Goal: Information Seeking & Learning: Compare options

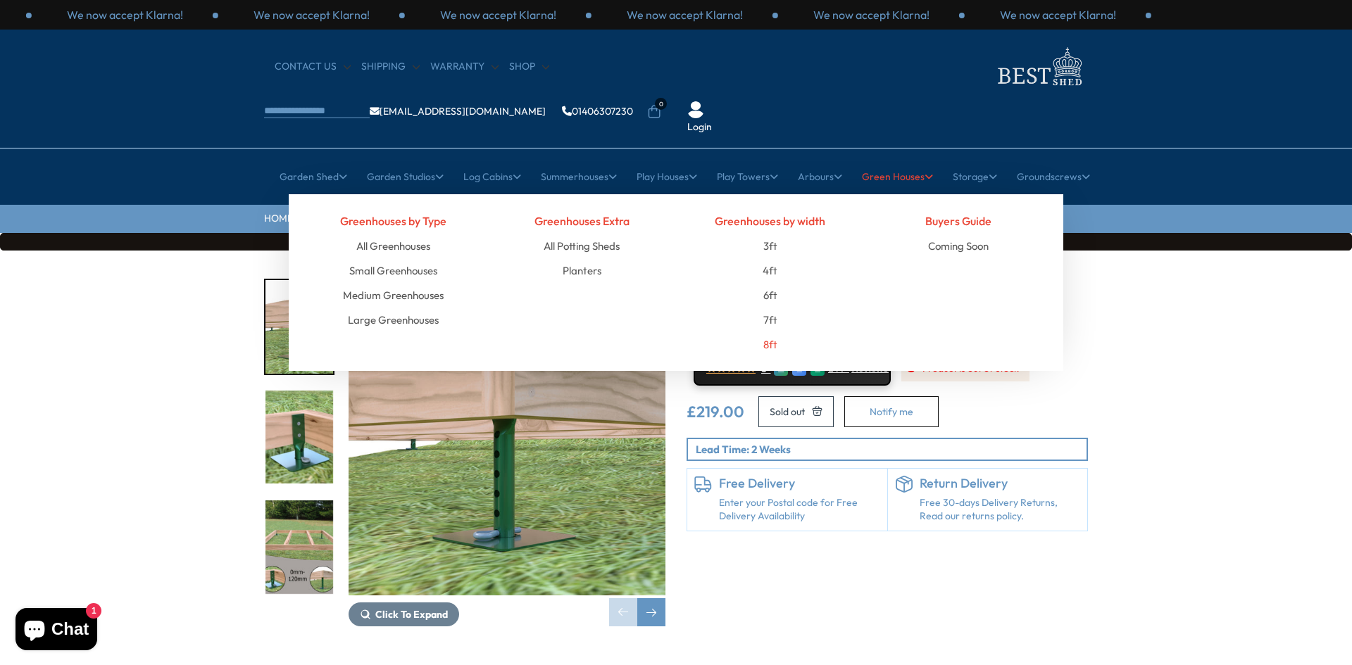
click at [772, 332] on link "8ft" at bounding box center [770, 344] width 14 height 25
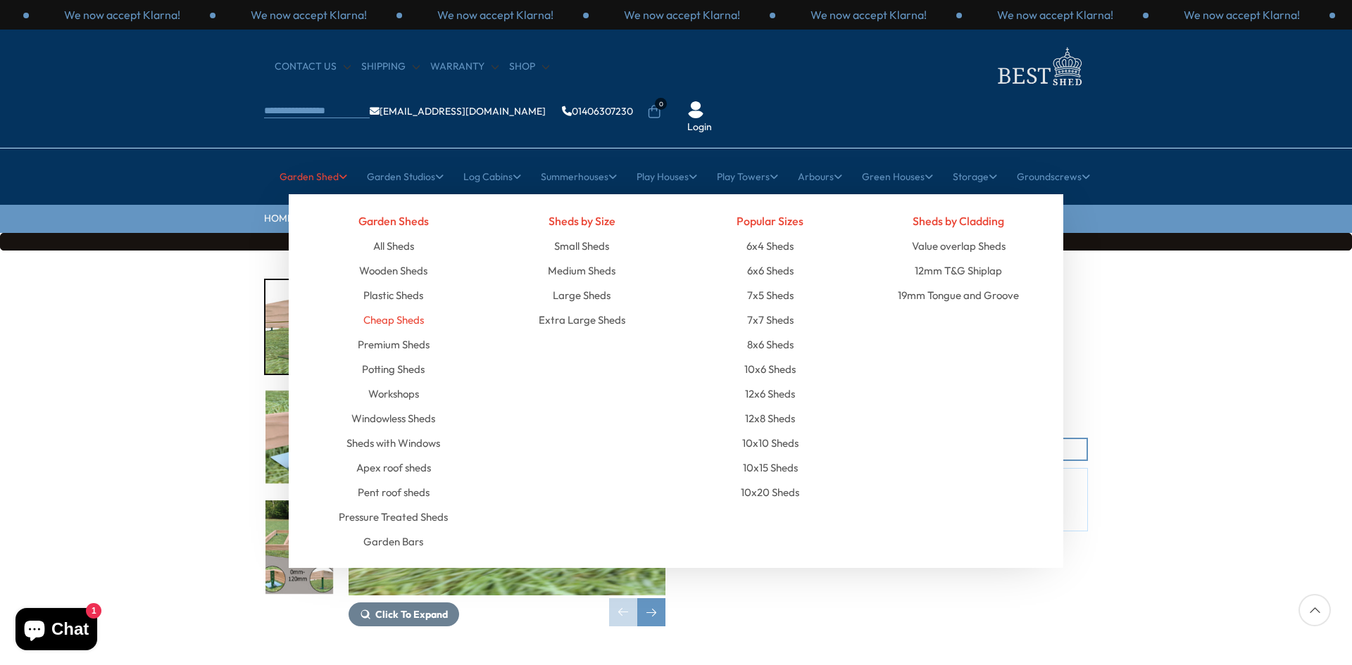
click at [407, 308] on link "Cheap Sheds" at bounding box center [393, 320] width 61 height 25
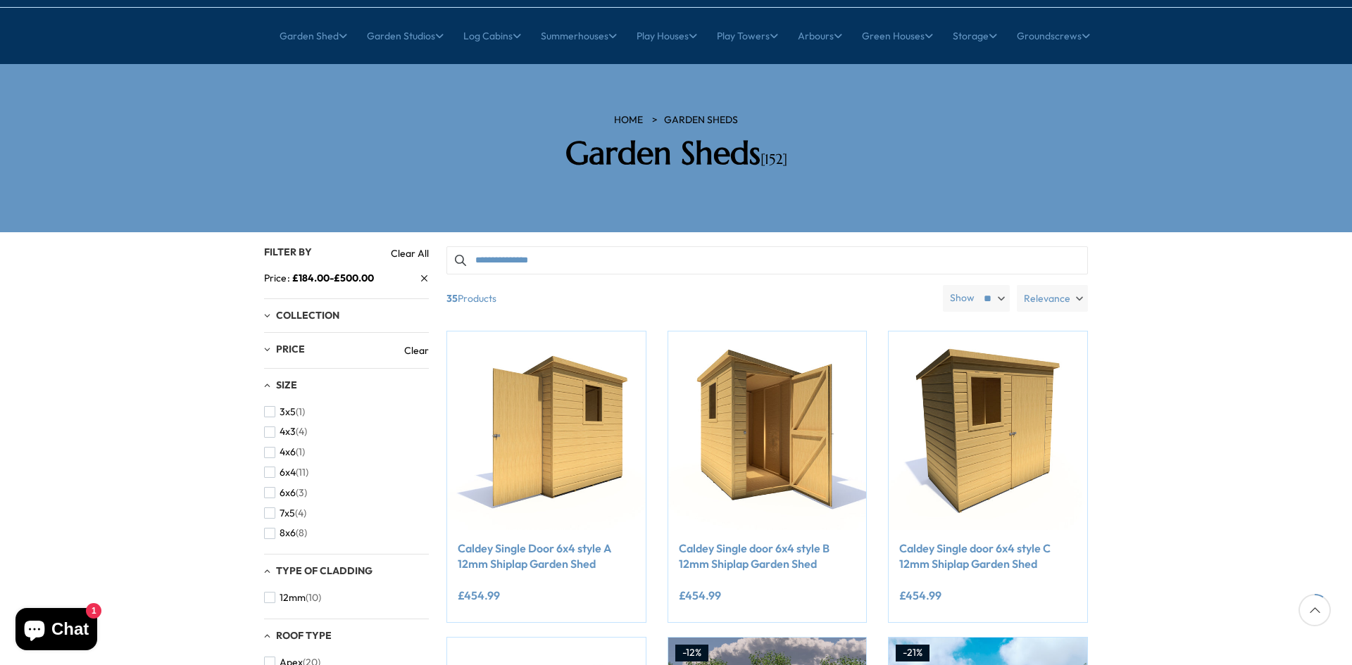
scroll to position [493, 0]
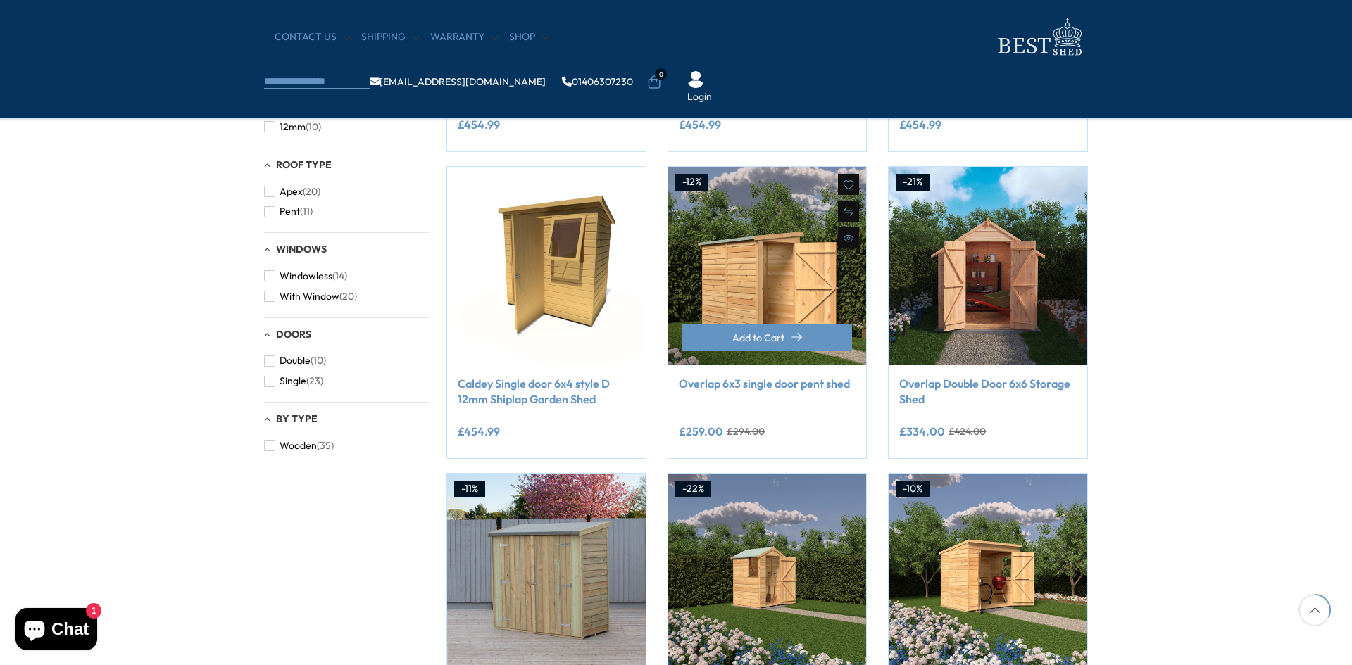
click at [756, 384] on link "Overlap 6x3 single door pent shed" at bounding box center [767, 383] width 177 height 15
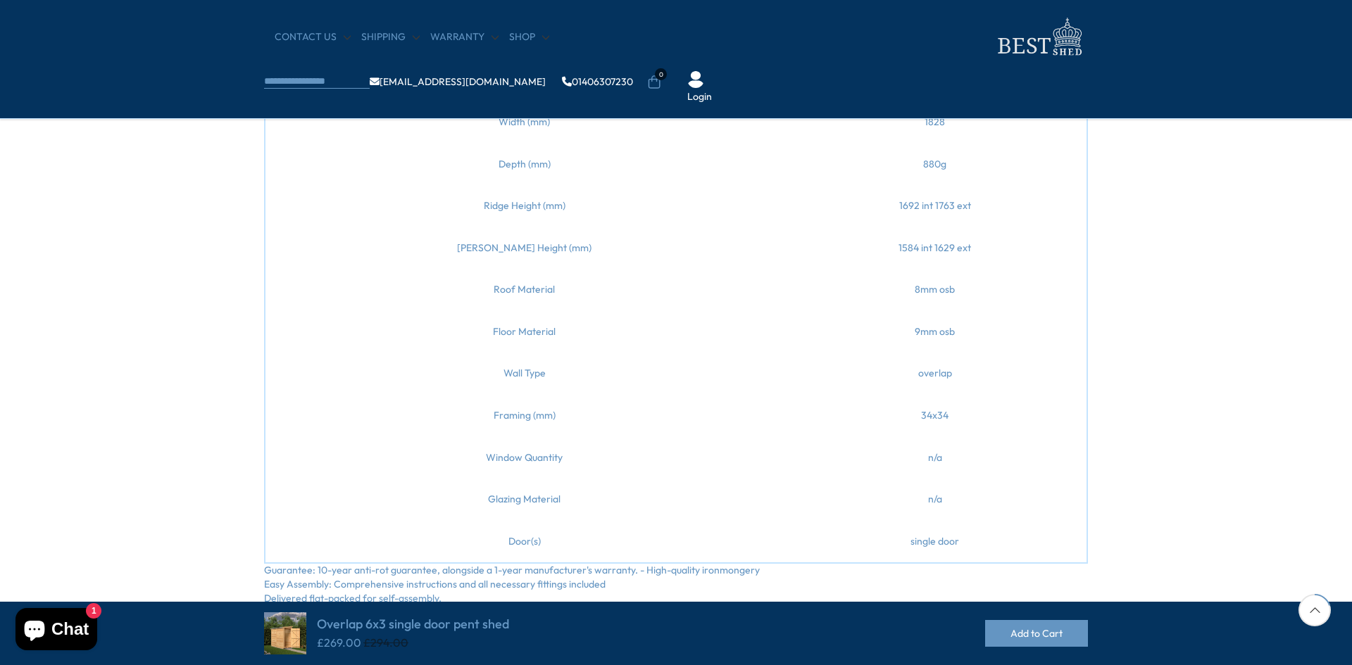
scroll to position [634, 0]
drag, startPoint x: 473, startPoint y: 290, endPoint x: 946, endPoint y: 373, distance: 480.4
click at [946, 373] on tbody "Width (mm) 1828 Depth (mm) 880g Ridge Height (mm) 1692 int 1763 ext Eaves Heigh…" at bounding box center [676, 331] width 823 height 463
copy tbody "Roof Material 8mm osb Floor Material 9mm osb Wall Type overlap"
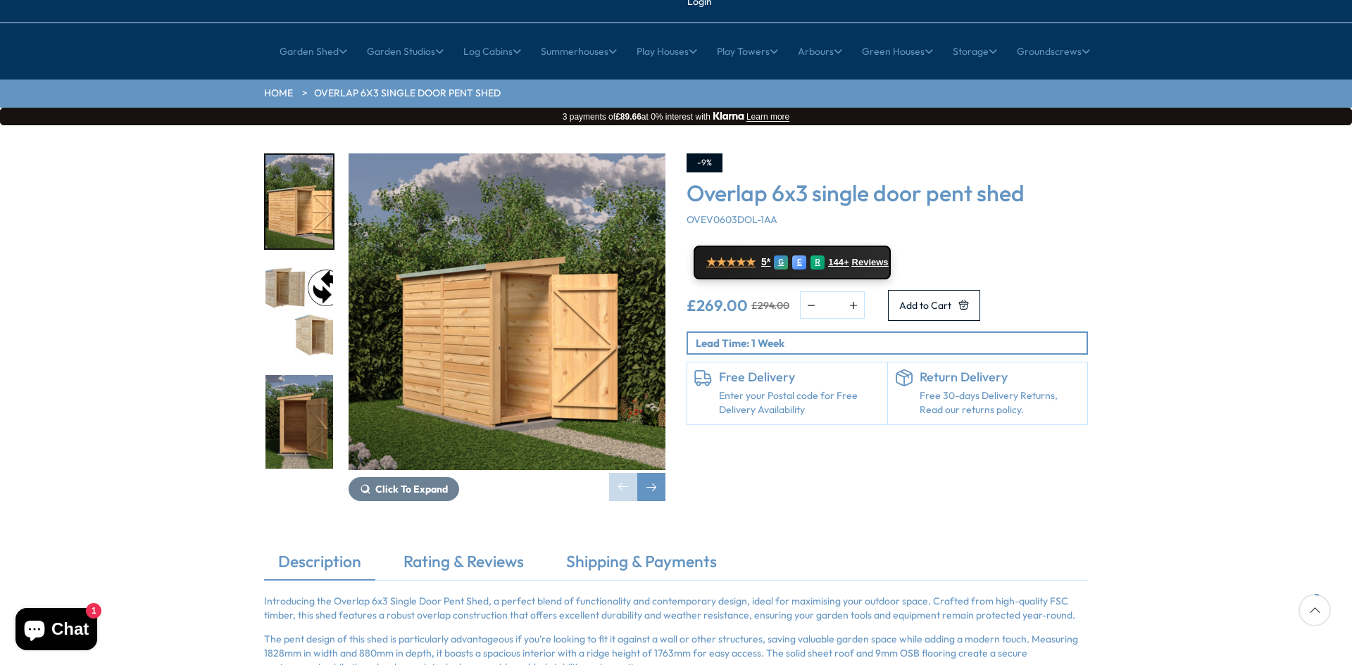
scroll to position [0, 0]
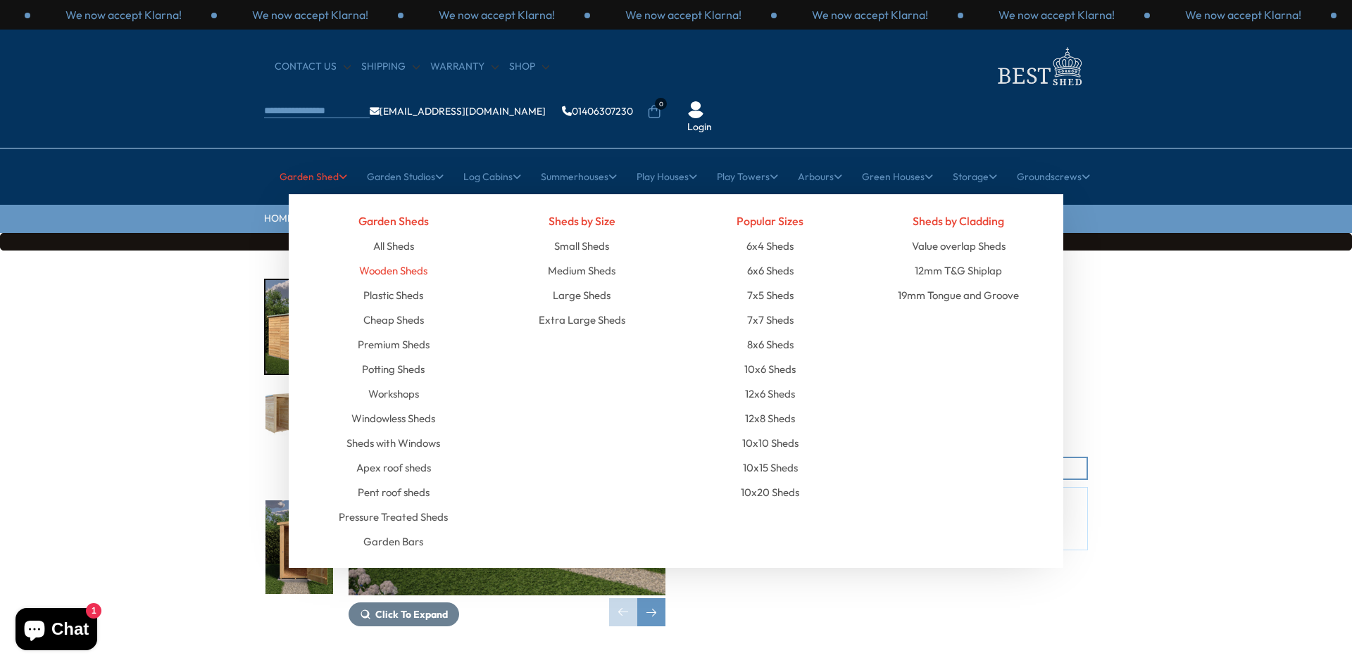
click at [385, 258] on link "Wooden Sheds" at bounding box center [393, 270] width 68 height 25
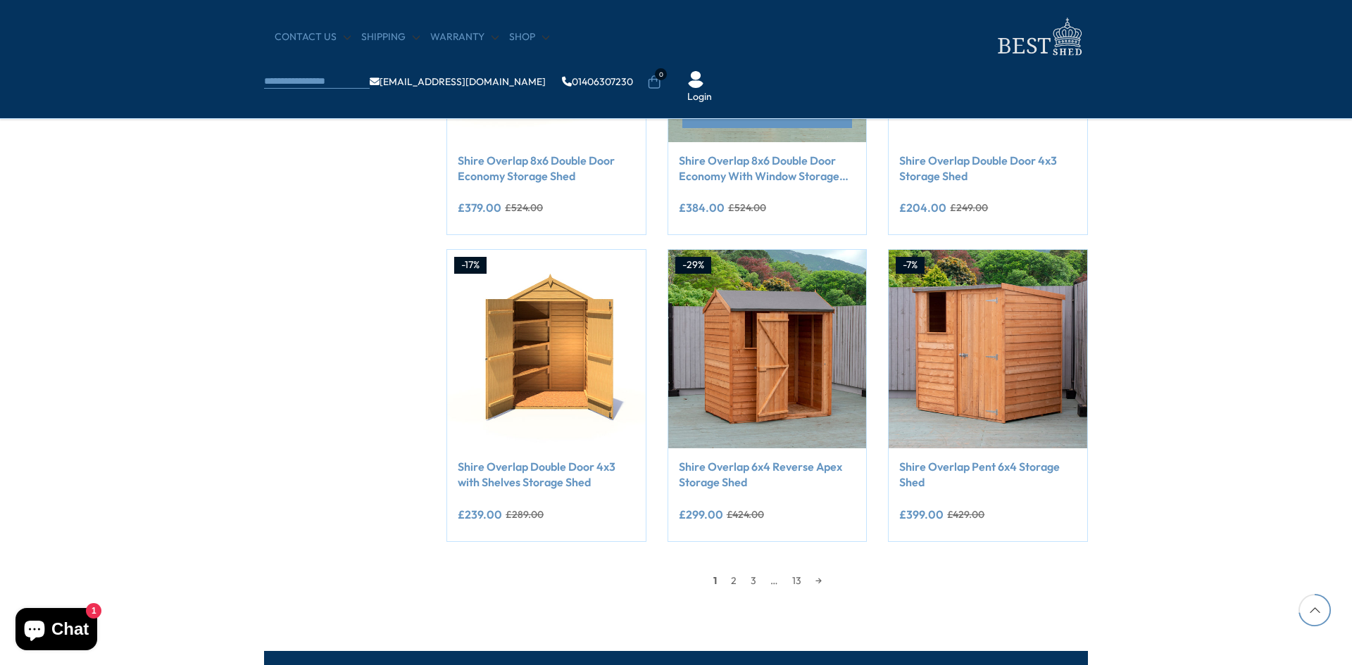
scroll to position [1197, 0]
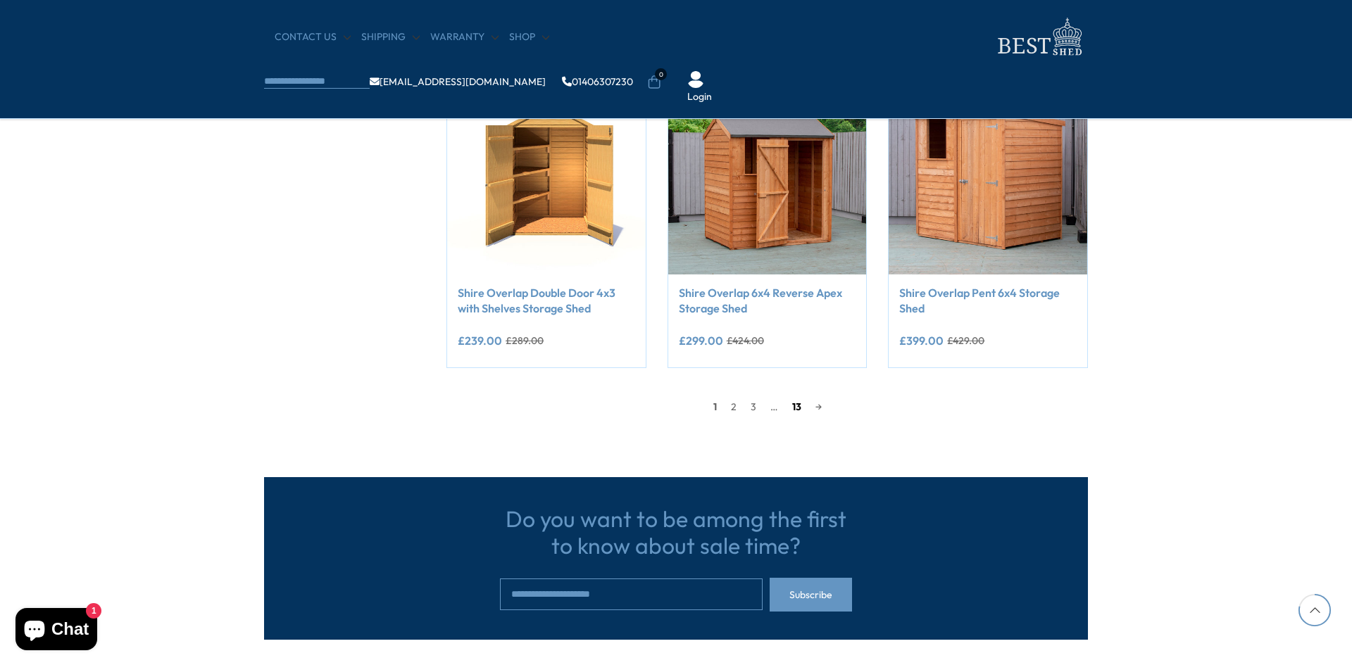
click at [794, 408] on link "13" at bounding box center [796, 406] width 23 height 21
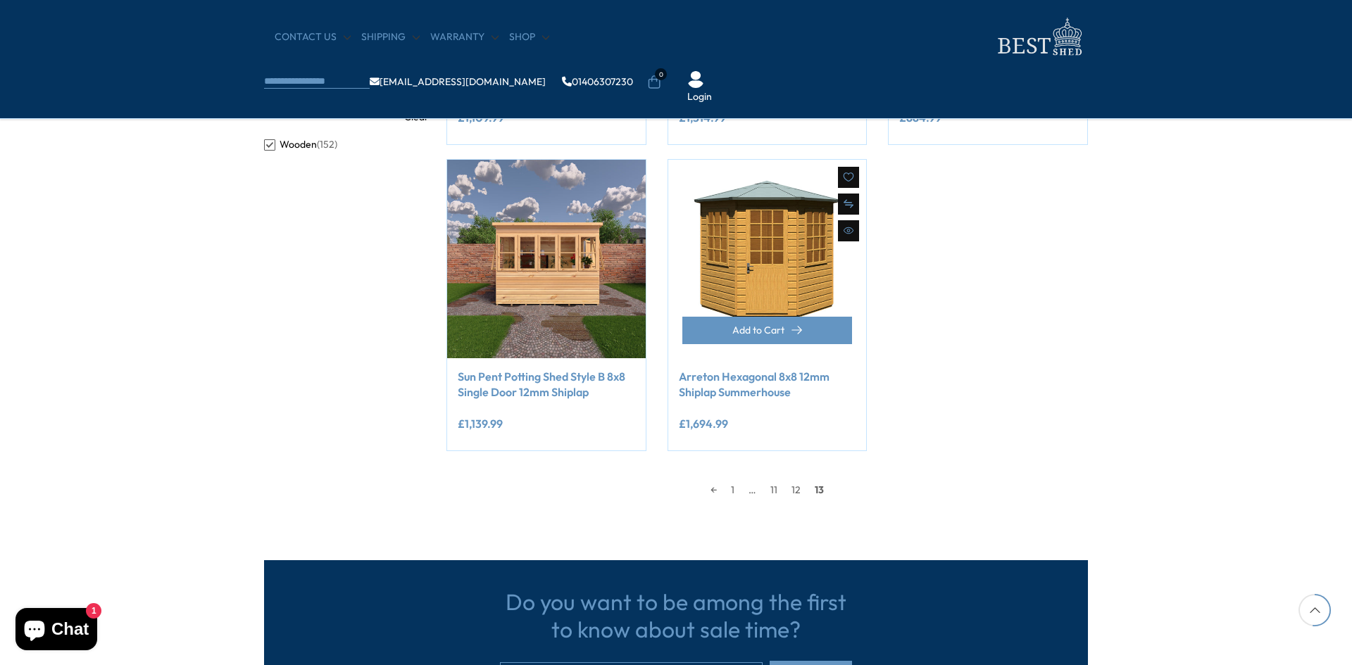
scroll to position [832, 0]
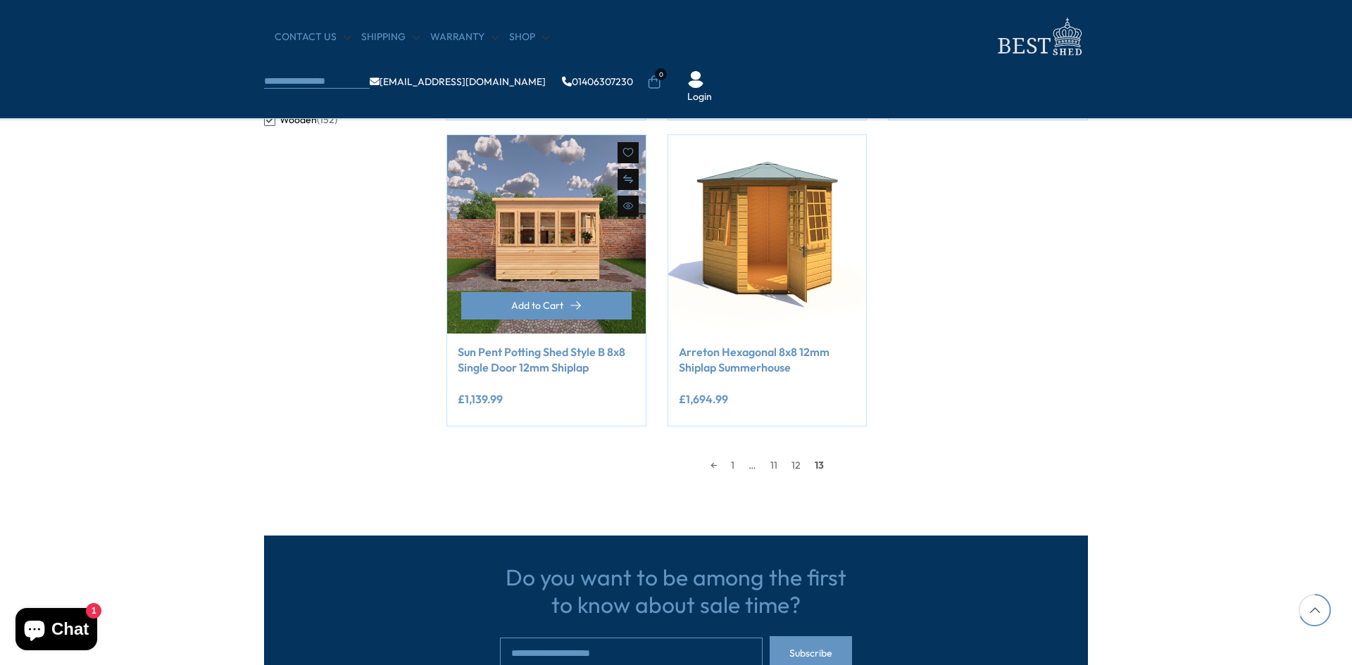
click at [552, 350] on link "Sun Pent Potting Shed Style B 8x8 Single Door 12mm Shiplap" at bounding box center [546, 360] width 177 height 32
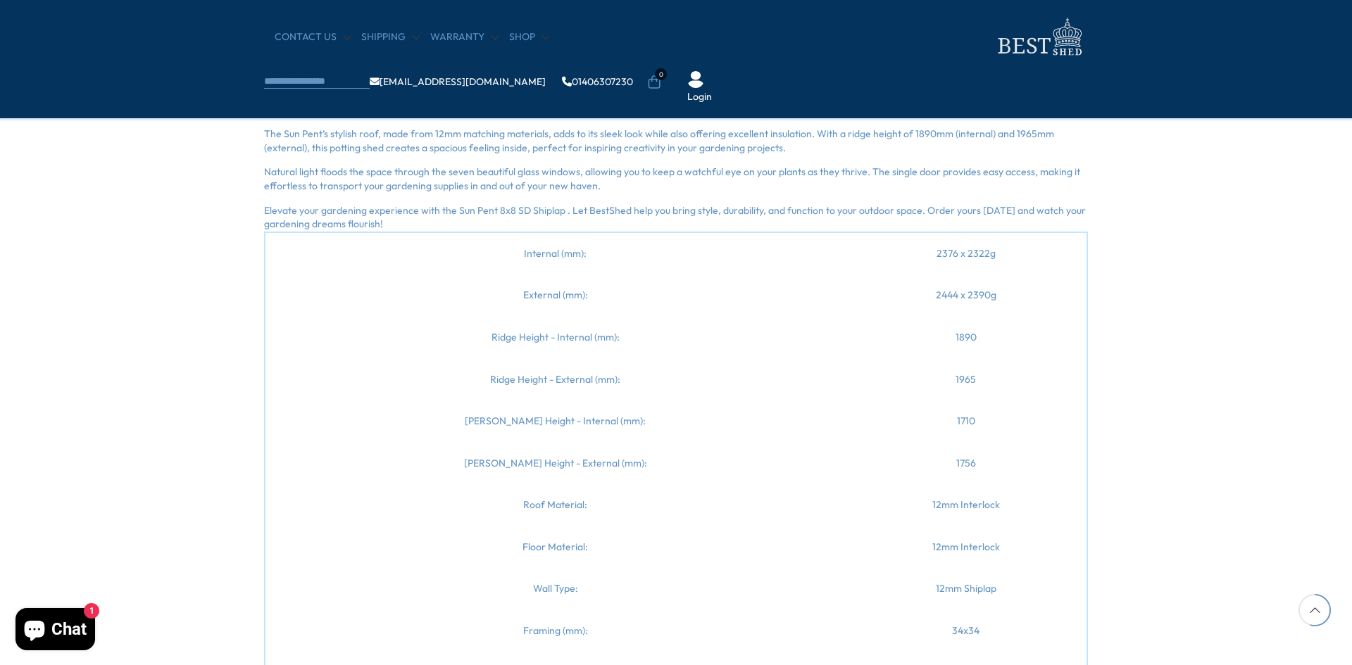
scroll to position [1338, 0]
